Goal: Find specific page/section: Find specific page/section

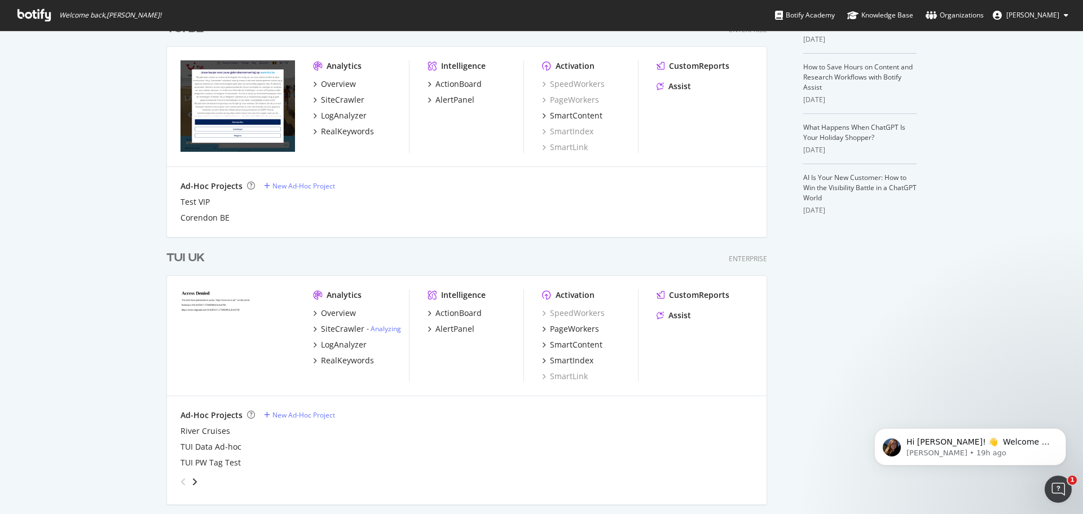
scroll to position [271, 0]
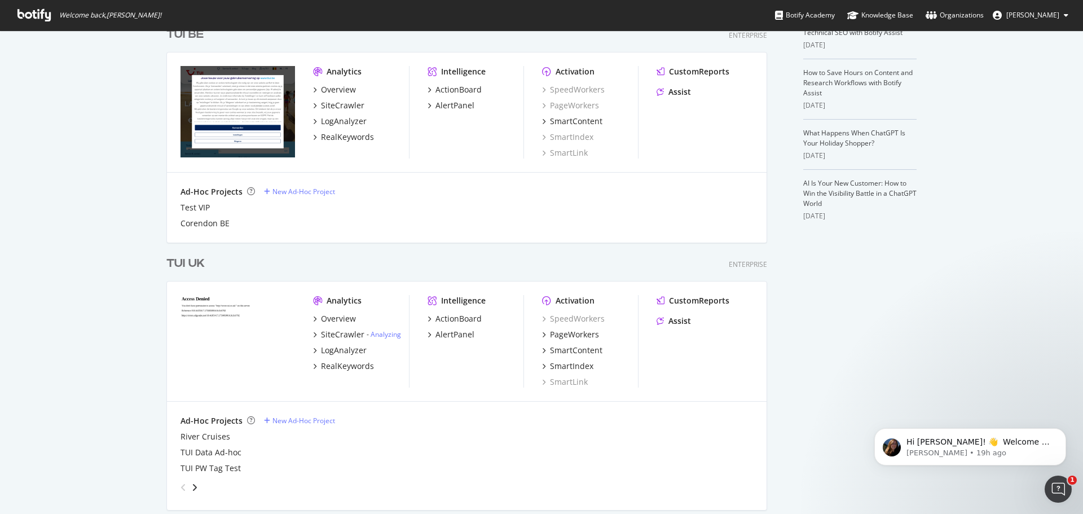
click at [191, 262] on div "TUI UK" at bounding box center [185, 263] width 38 height 16
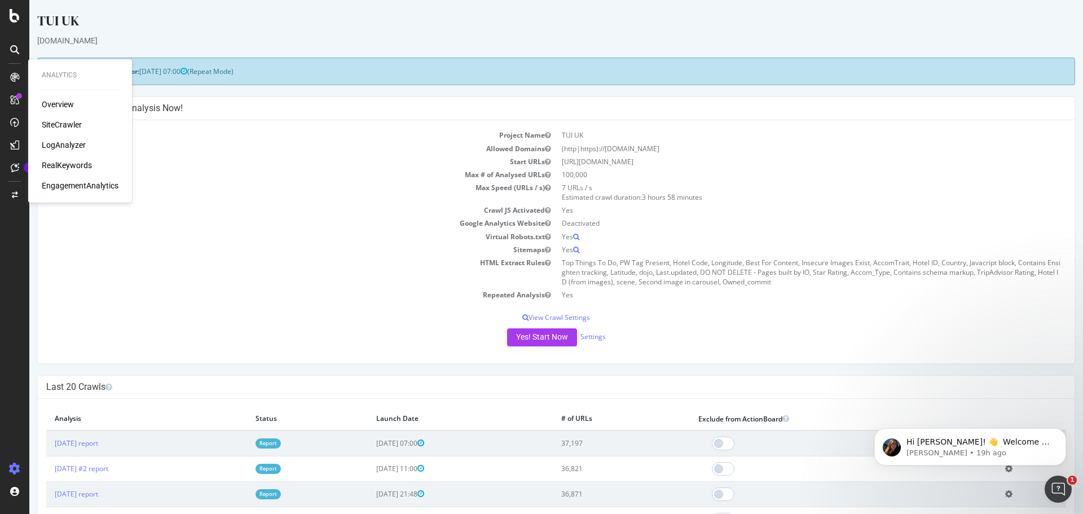
click at [46, 102] on div "Overview" at bounding box center [58, 104] width 32 height 11
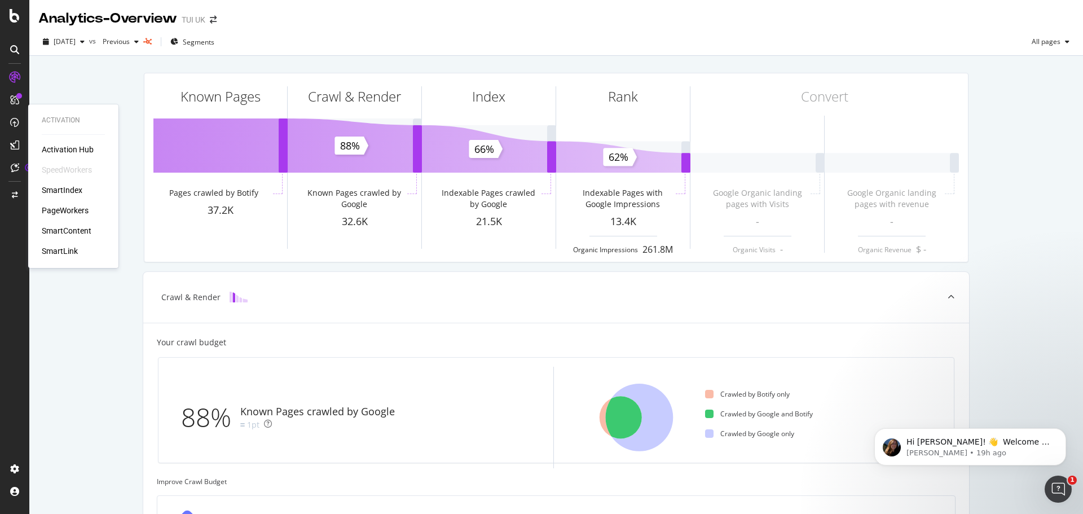
click at [46, 207] on div "PageWorkers" at bounding box center [65, 210] width 47 height 11
